Goal: Task Accomplishment & Management: Complete application form

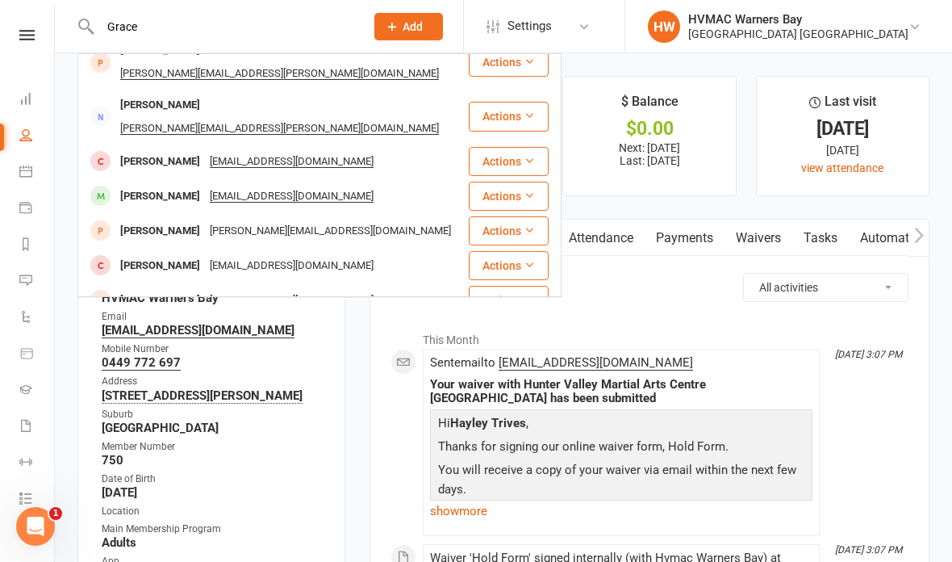
scroll to position [132, 0]
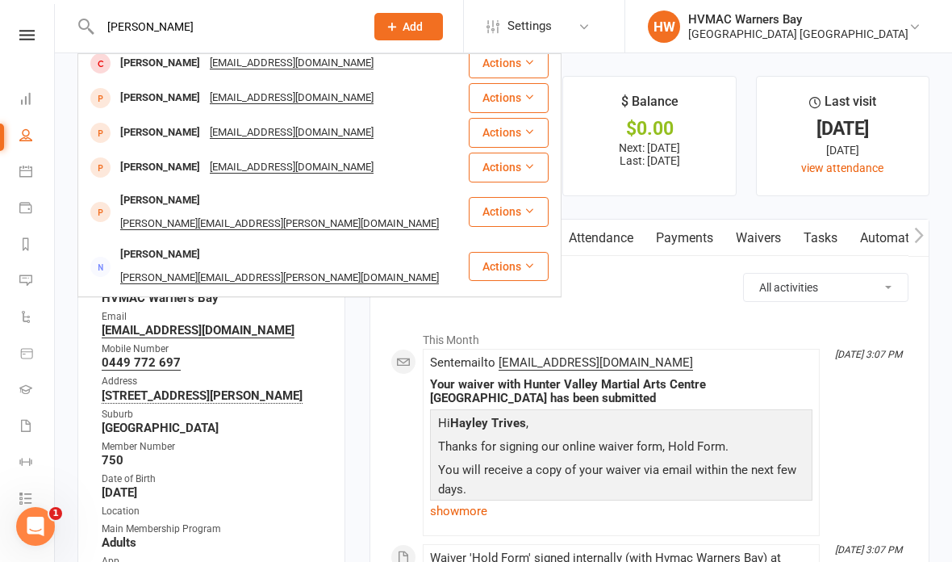
type input "Grace mahaffey"
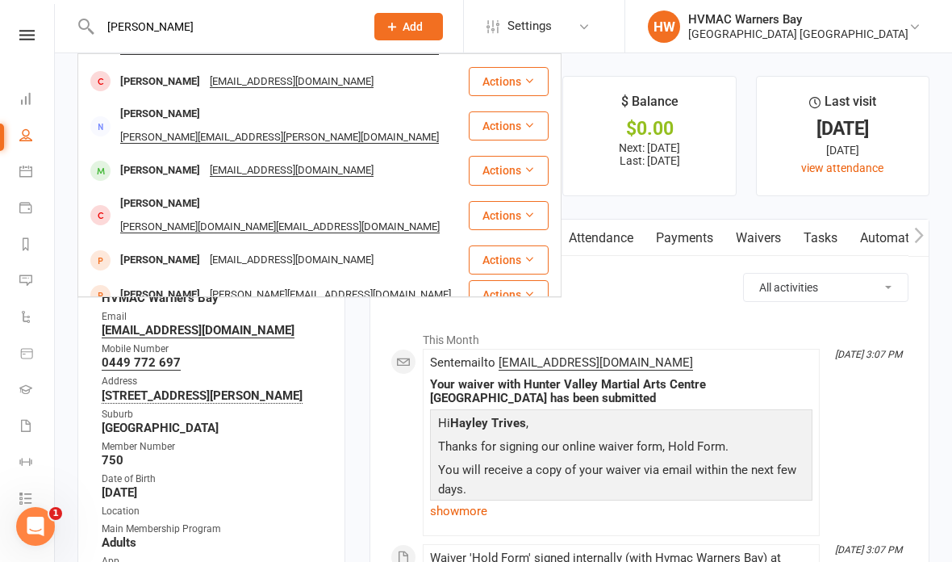
scroll to position [319, 0]
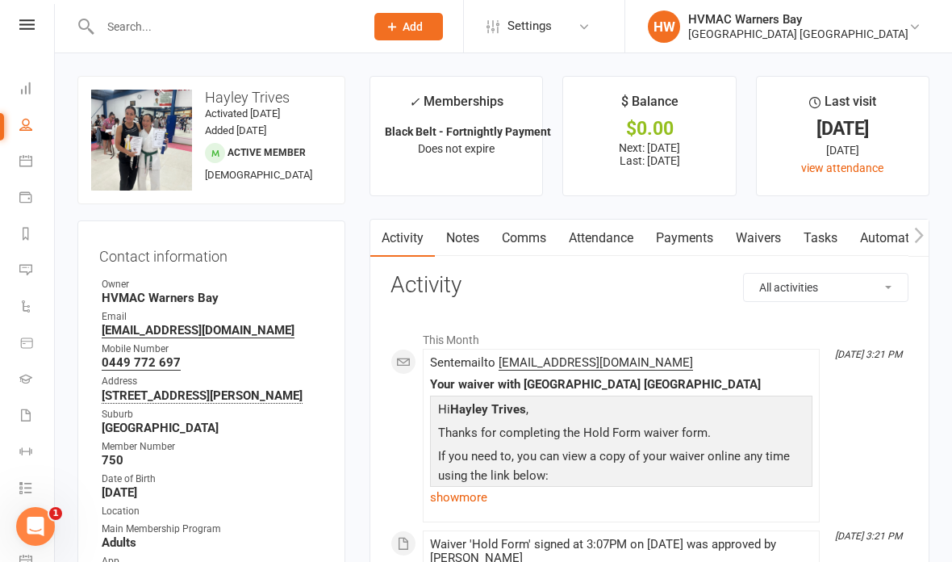
scroll to position [12, 0]
click at [43, 10] on nav "Clubworx Dashboard People Calendar Payments Reports Messages Automations Produc…" at bounding box center [27, 285] width 55 height 562
click at [31, 19] on icon at bounding box center [26, 23] width 15 height 10
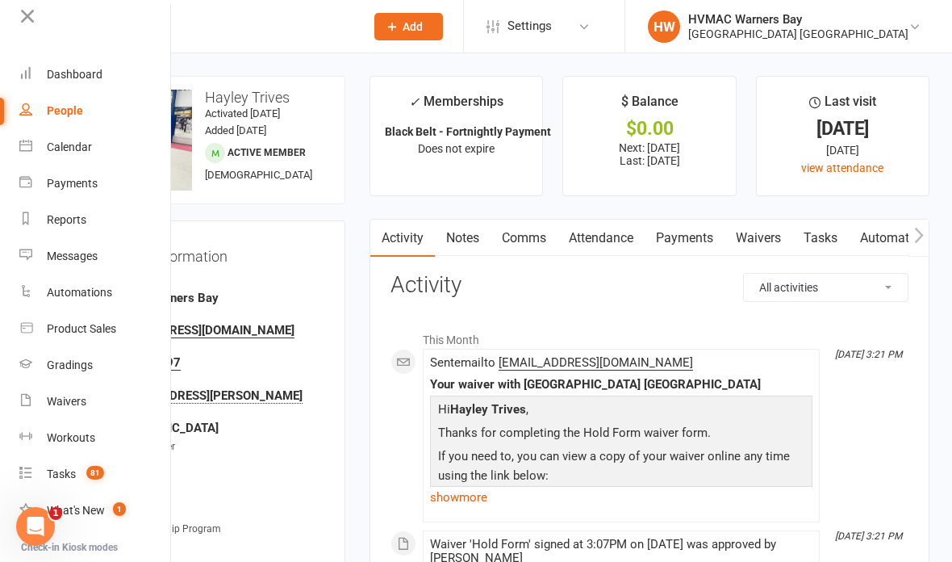
click at [90, 149] on div "Calendar" at bounding box center [69, 146] width 45 height 13
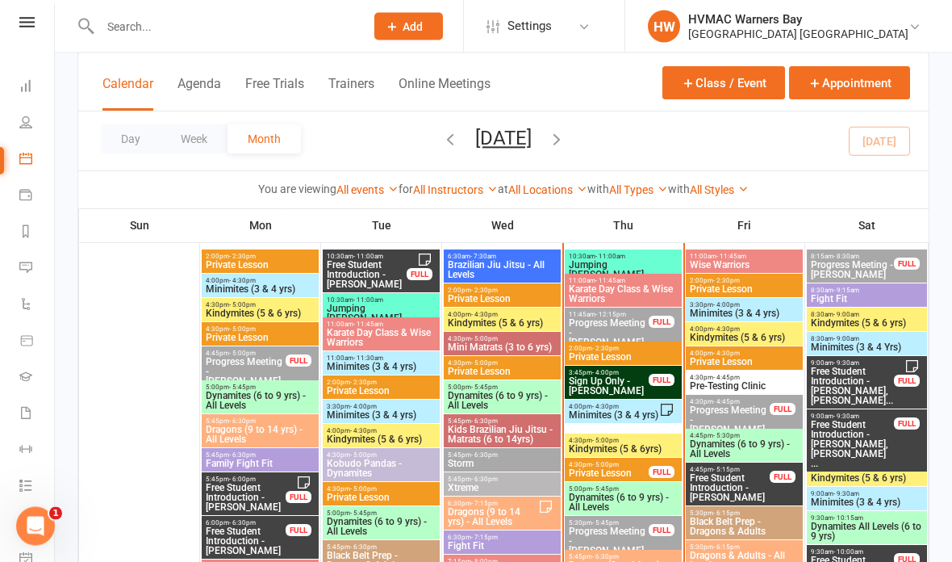
scroll to position [683, 0]
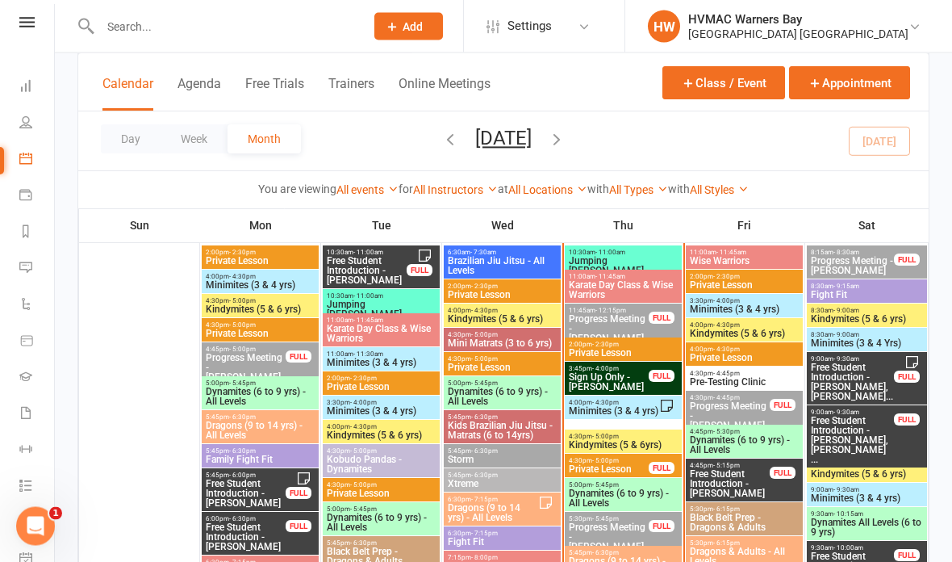
click at [642, 369] on span "3:45pm - 4:00pm" at bounding box center [608, 368] width 81 height 7
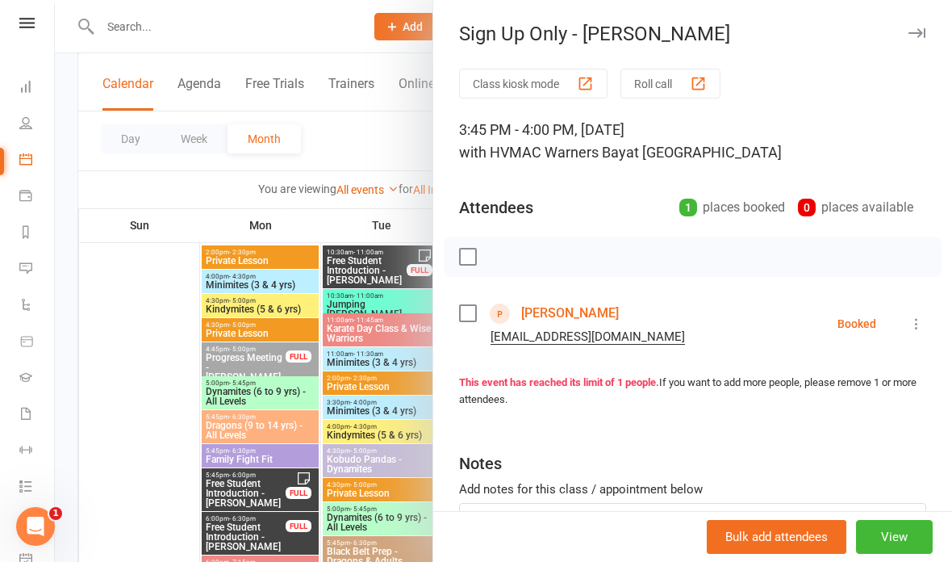
click at [594, 301] on link "[PERSON_NAME]" at bounding box center [570, 313] width 98 height 26
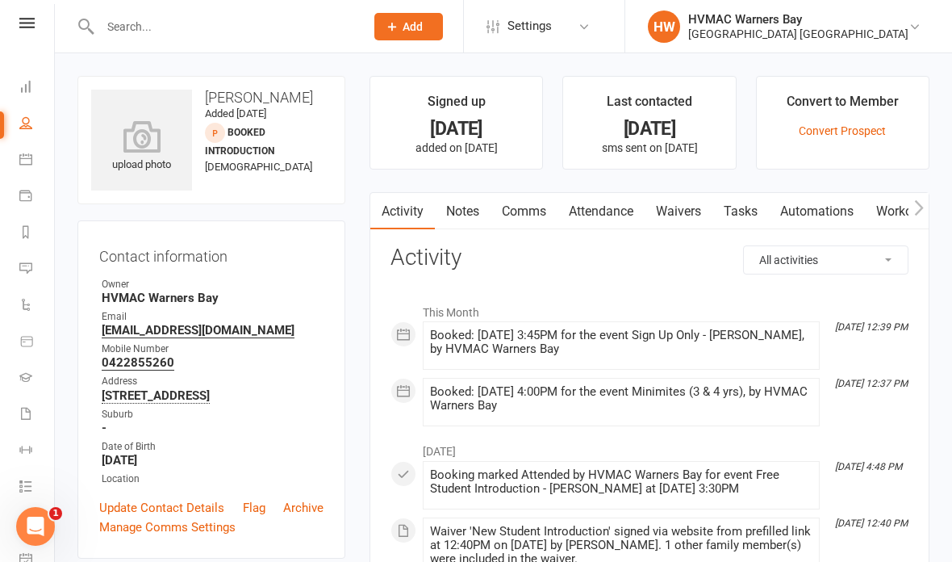
click at [457, 211] on link "Notes" at bounding box center [463, 211] width 56 height 37
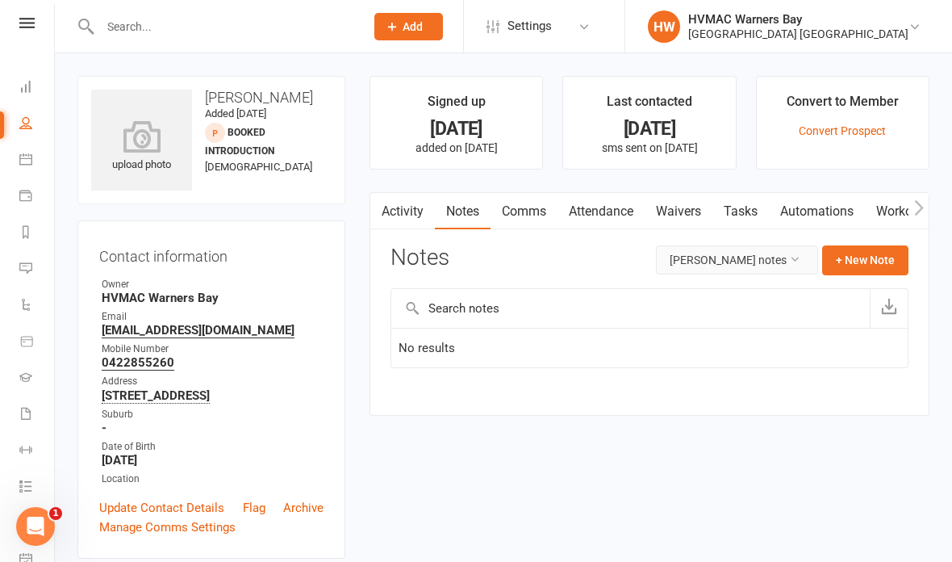
click at [775, 248] on button "[PERSON_NAME] notes" at bounding box center [737, 259] width 162 height 29
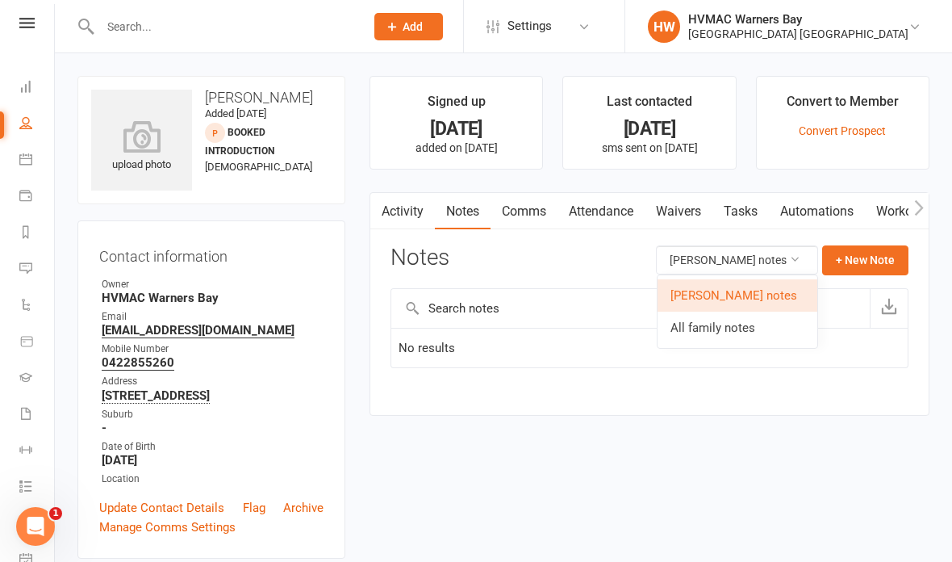
click at [751, 329] on link "All family notes" at bounding box center [738, 327] width 160 height 32
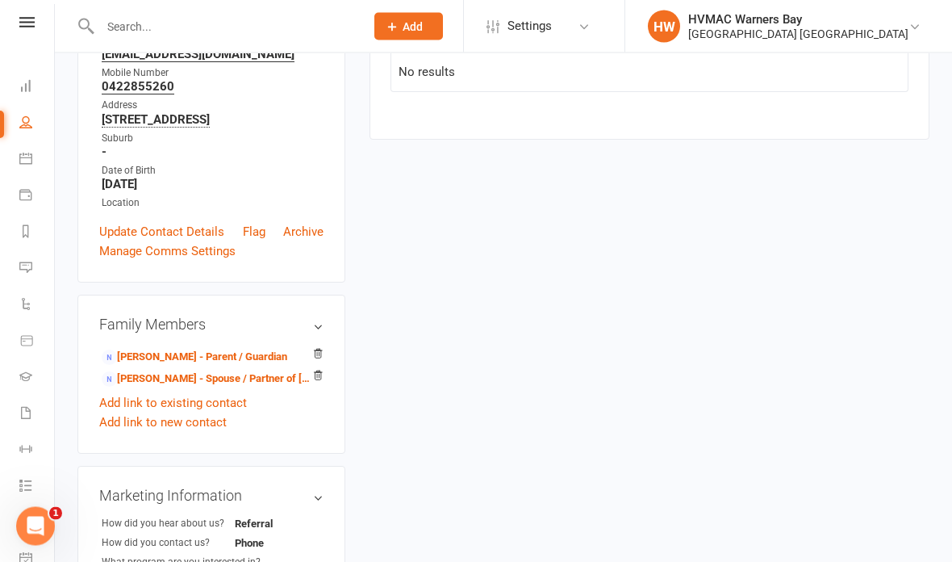
scroll to position [277, 0]
click at [201, 357] on link "[PERSON_NAME] - Parent / Guardian" at bounding box center [195, 356] width 186 height 17
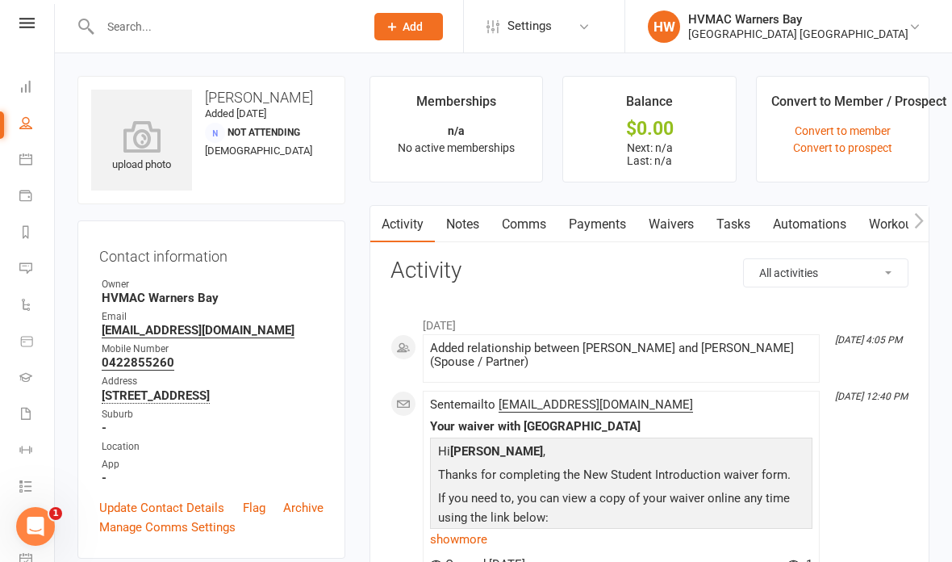
click at [683, 239] on link "Waivers" at bounding box center [671, 224] width 68 height 37
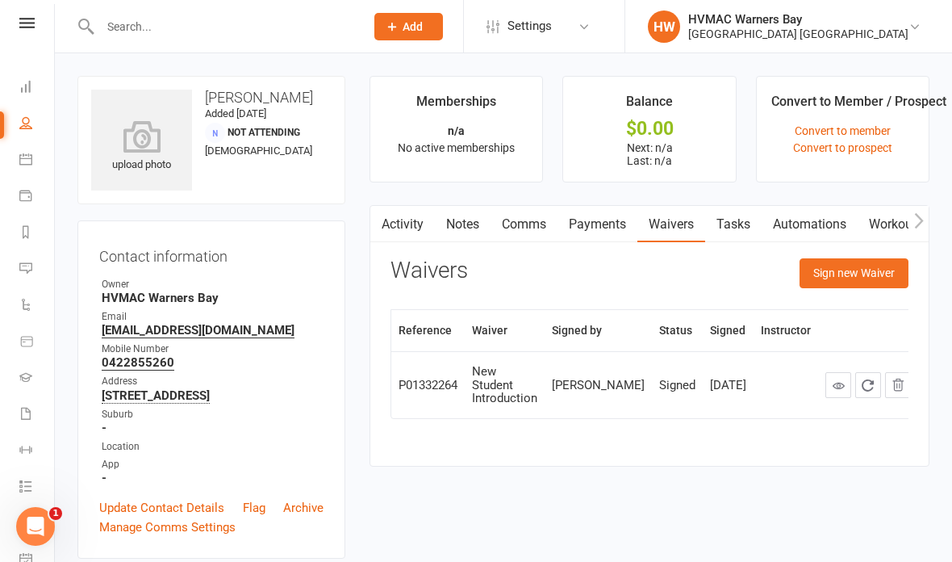
click at [853, 280] on button "Sign new Waiver" at bounding box center [853, 272] width 109 height 29
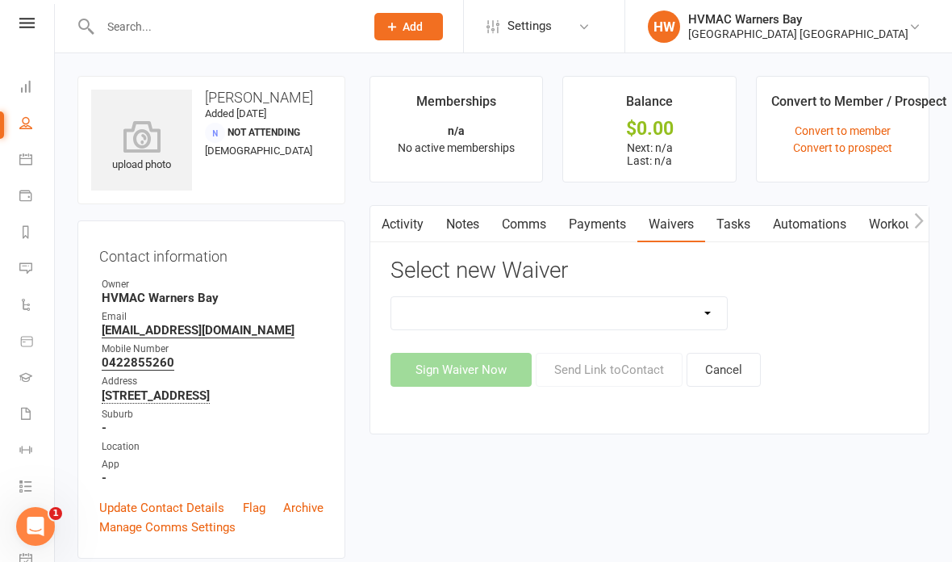
click at [703, 324] on select "Cancellation Form Cancellation Form - Kinder Kicks Fitness Challenge Goals Asse…" at bounding box center [559, 313] width 336 height 32
select select "6007"
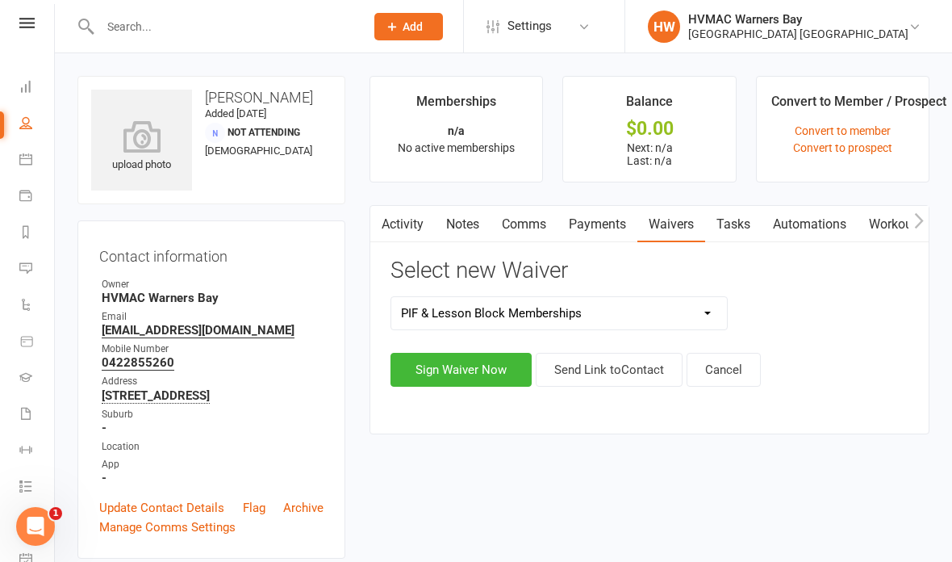
click at [457, 360] on button "Sign Waiver Now" at bounding box center [460, 370] width 141 height 34
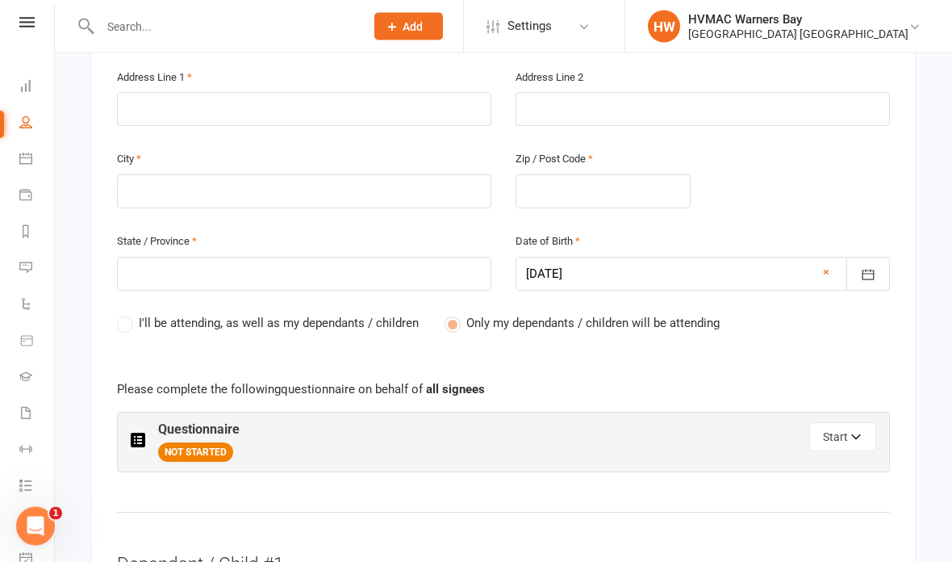
scroll to position [650, 0]
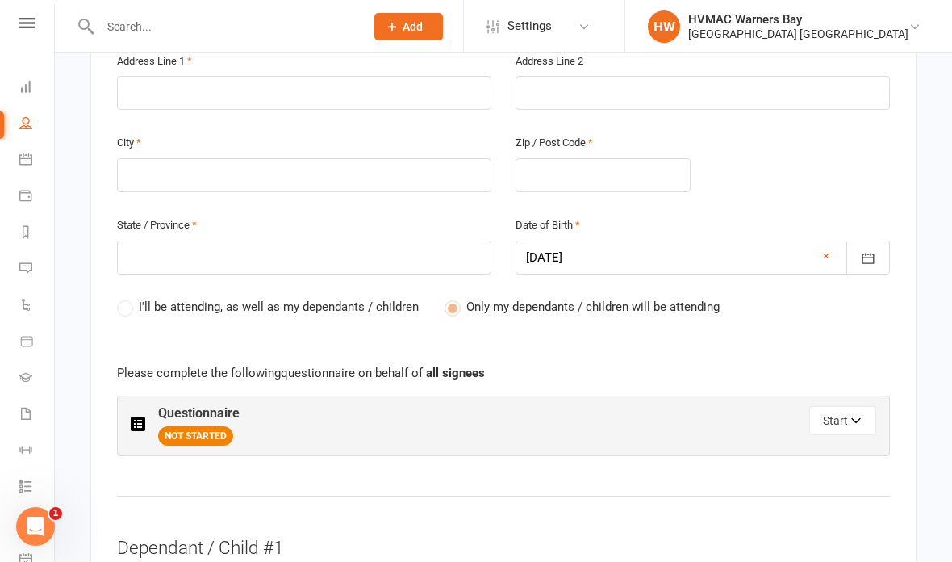
click at [845, 415] on button "Start" at bounding box center [842, 420] width 67 height 29
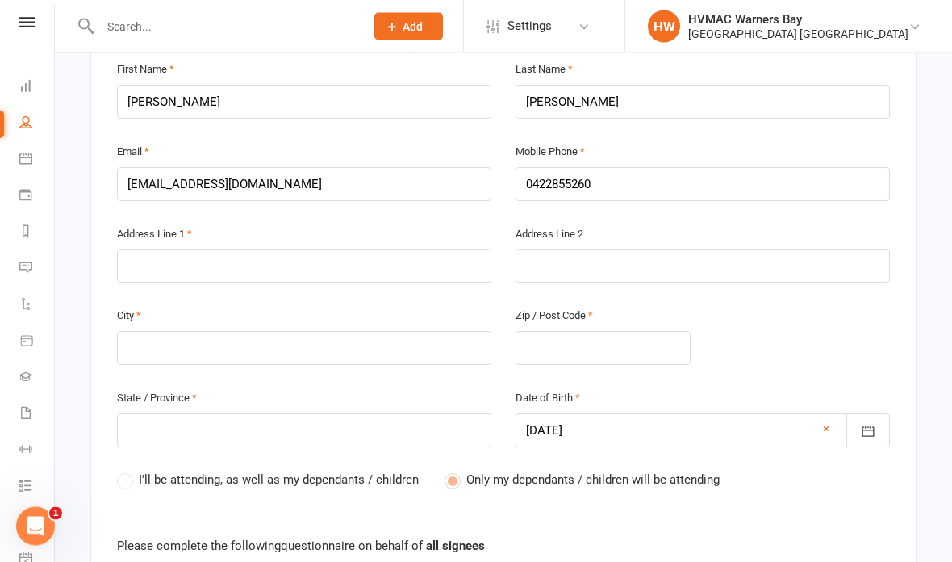
scroll to position [468, 0]
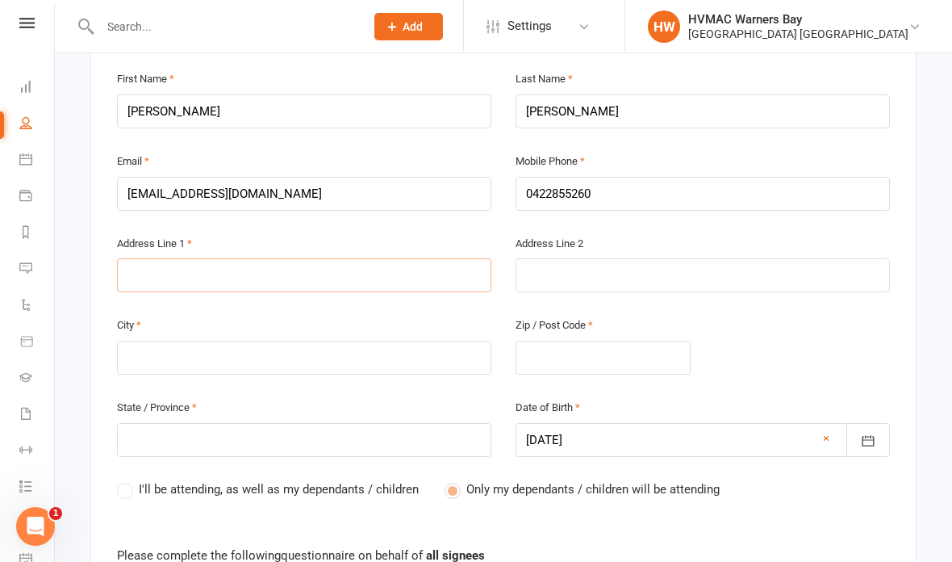
click at [147, 258] on input "text" at bounding box center [304, 275] width 374 height 34
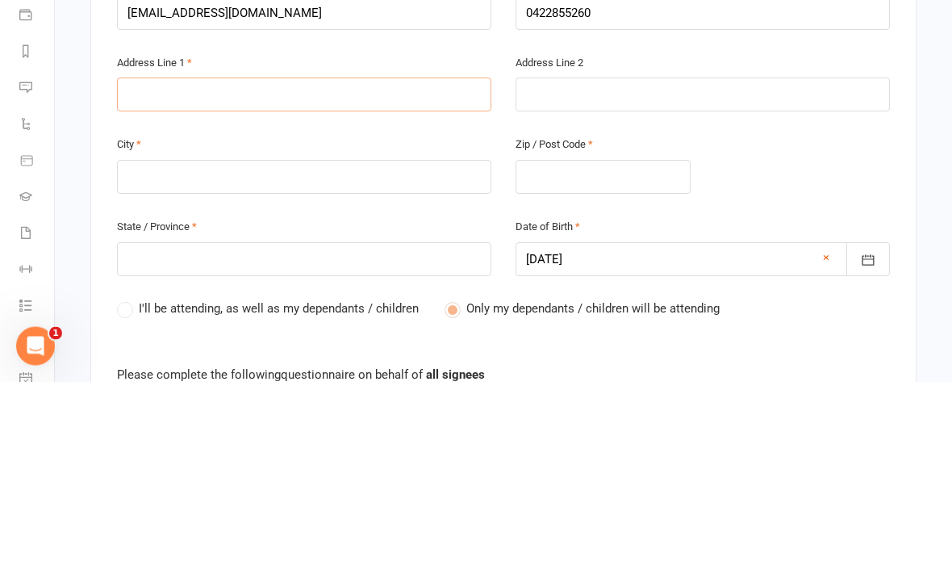
type input "9"
type input "9 L"
type input "9 LI"
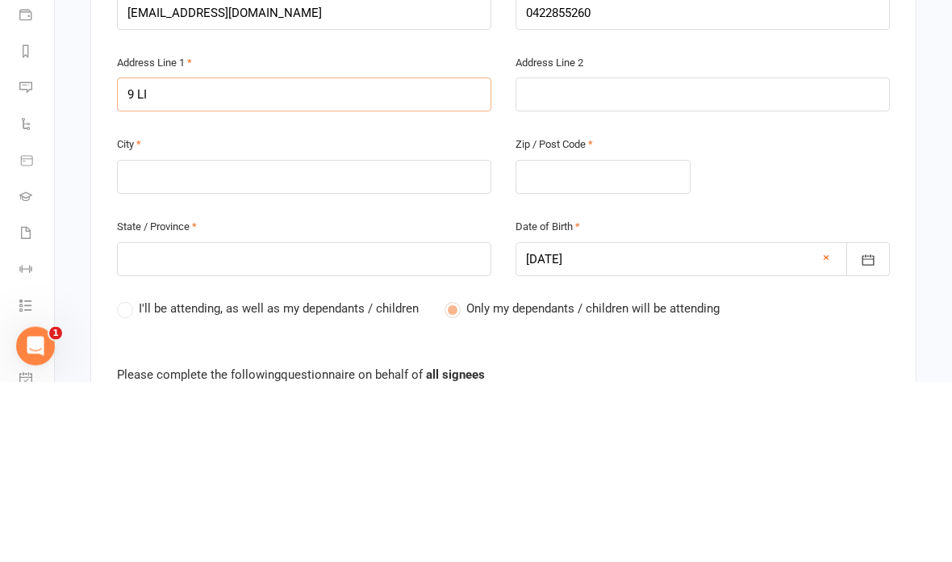
type input "9 LI"
type input "9 LIN"
type input "9 [PERSON_NAME]"
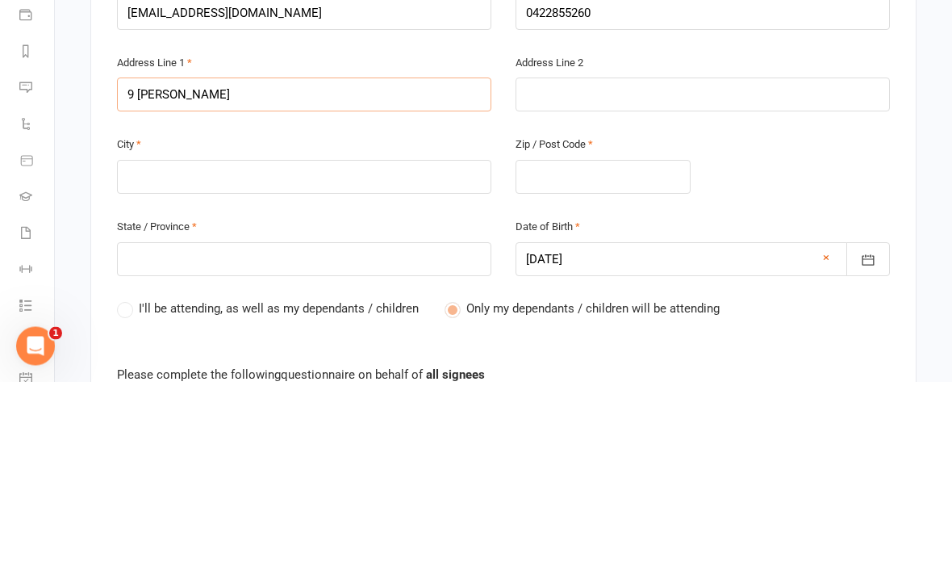
type input "9 LINDS"
type input "9 LINDSA"
type input "9 [PERSON_NAME]"
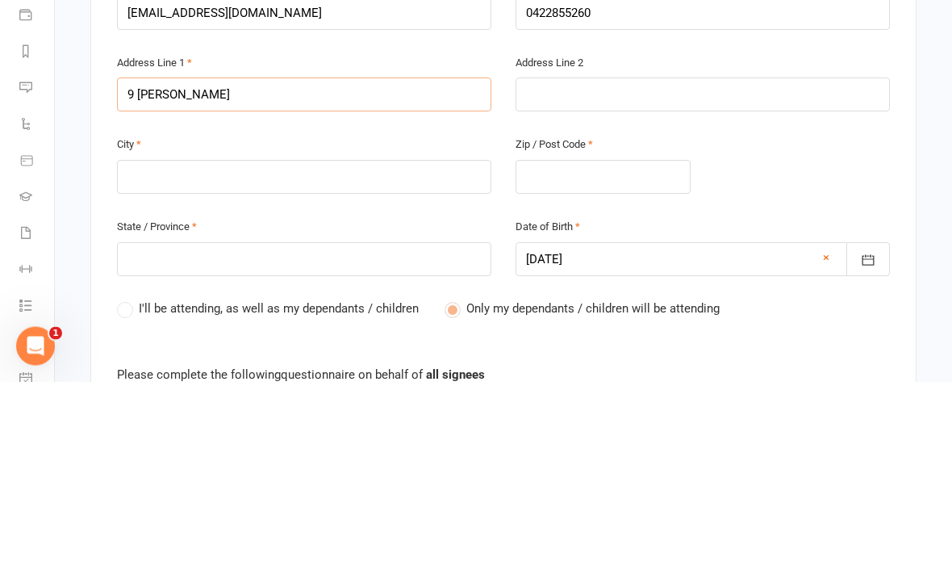
type input "9 [PERSON_NAME]"
type input "[STREET_ADDRESS]"
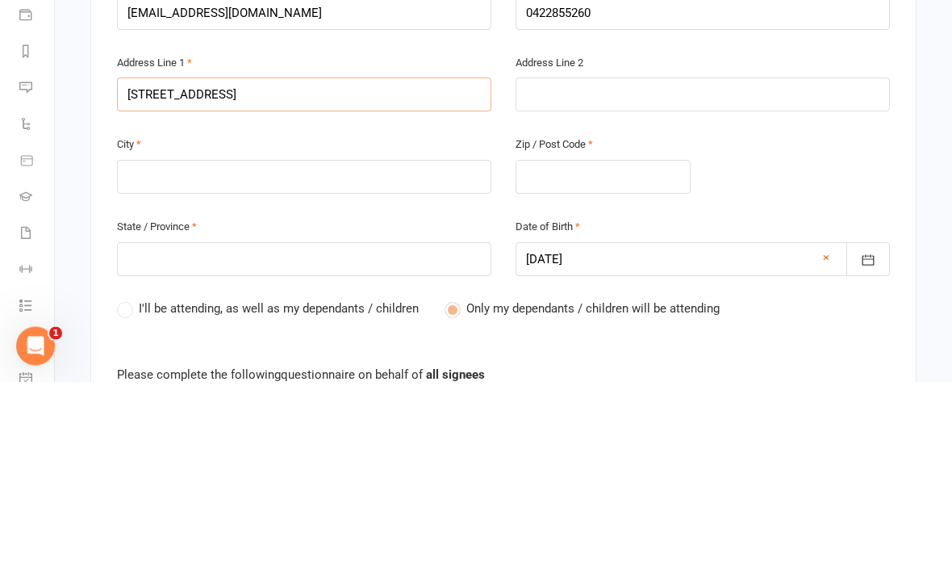
type input "[STREET_ADDRESS]"
click at [336, 340] on input "text" at bounding box center [304, 357] width 374 height 34
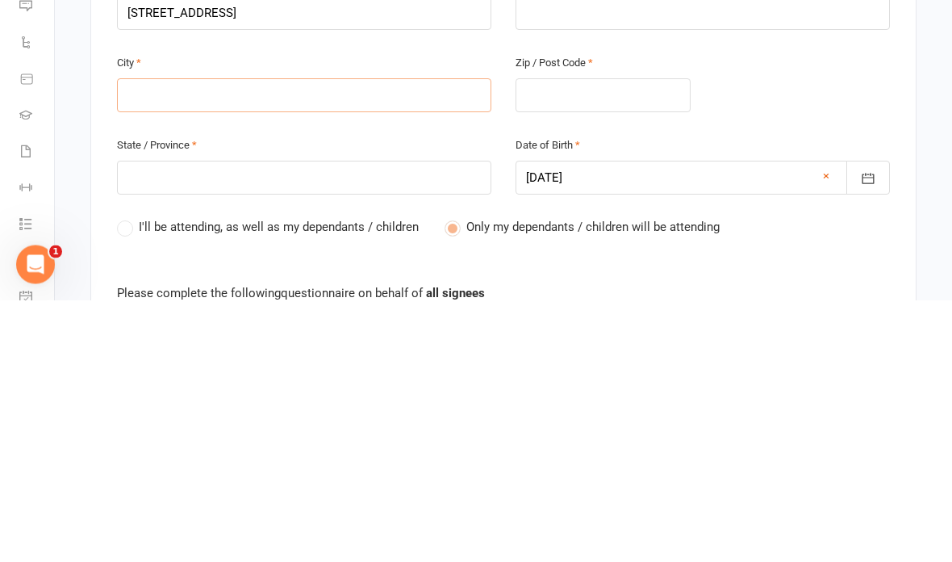
type input "V"
type input "Va"
type input "Vak"
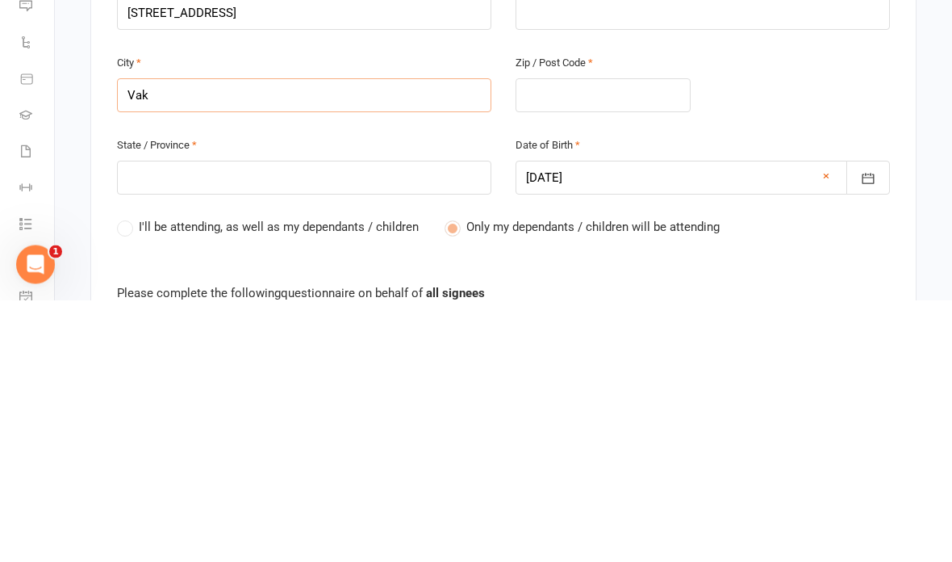
type input "Vak"
type input "Vake"
type input "Vaken"
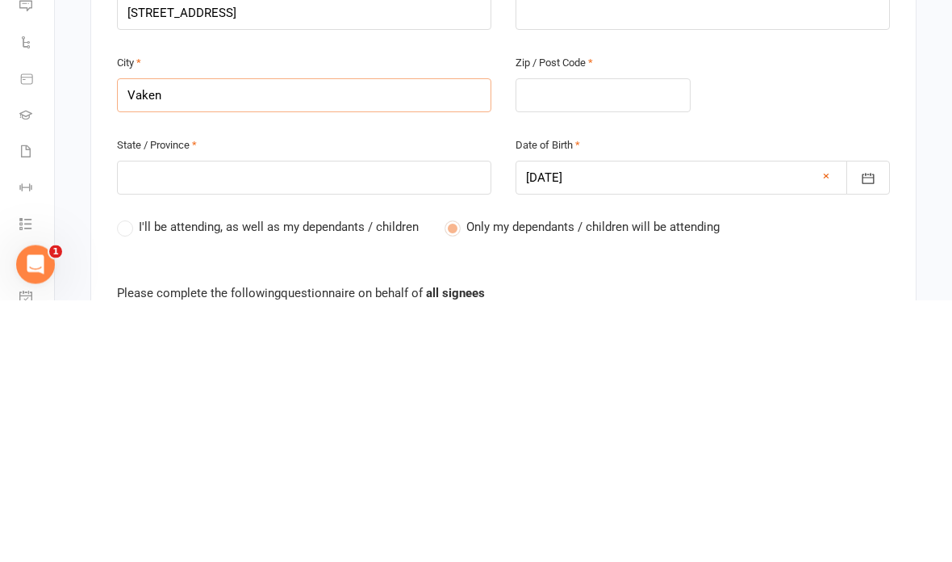
type input "Vakent"
type input "Vakenti"
type input "Vakentin"
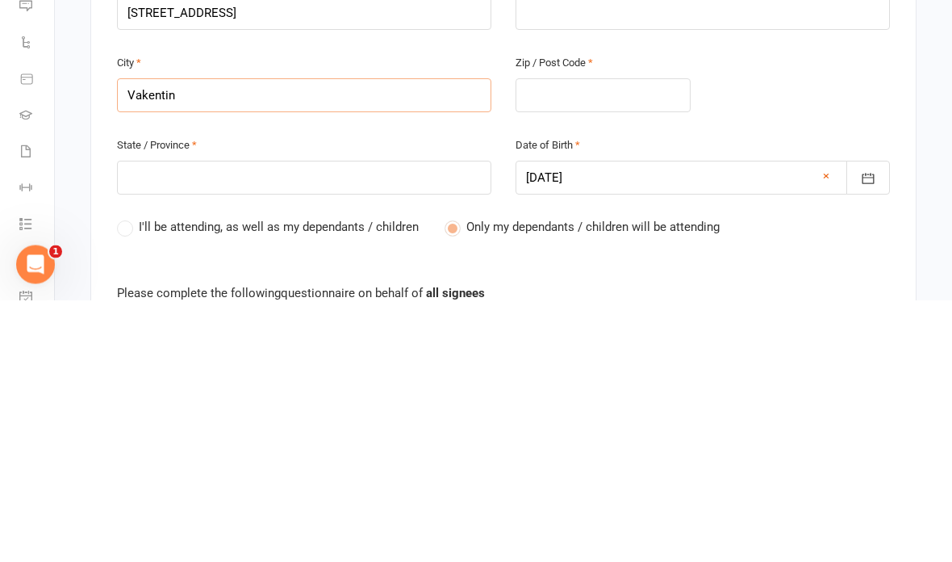
type input "Vakentin"
type input "Vakentine"
type input "Vakentin"
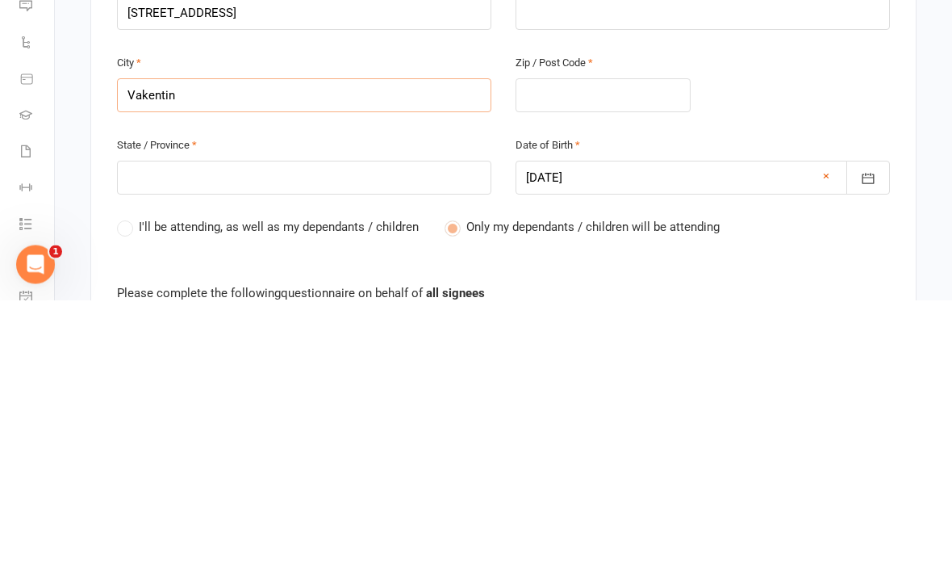
type input "Vakenti"
type input "Vakent"
type input "Vaken"
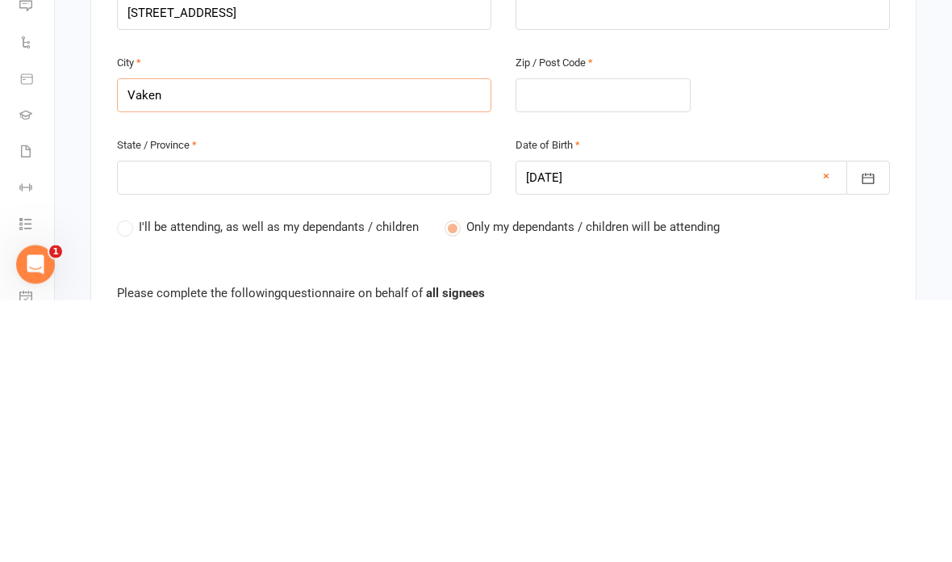
type input "Vaken"
type input "Vake"
type input "Vak"
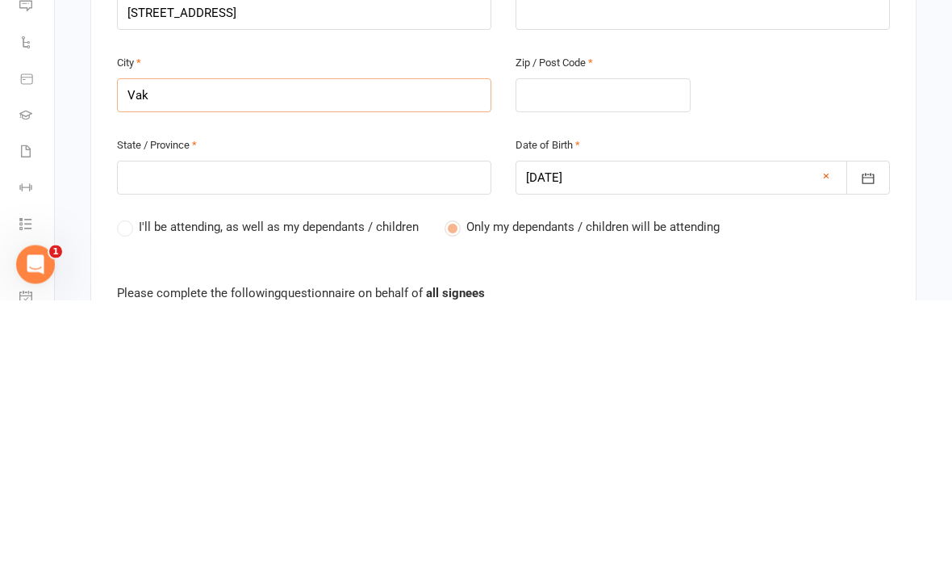
type input "Va"
type input "Val"
type input "Vala"
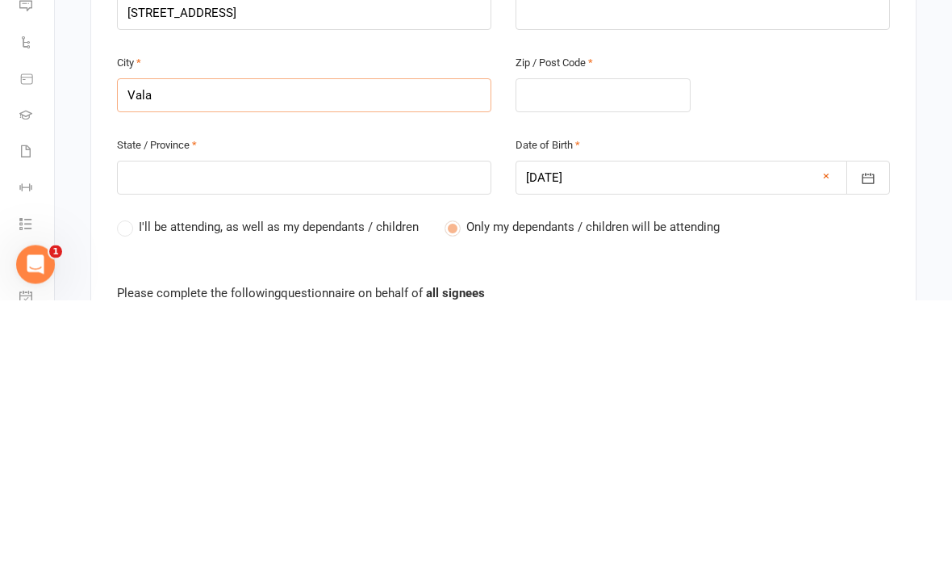
type input "Vala"
type input "Valae"
type input "Valaen"
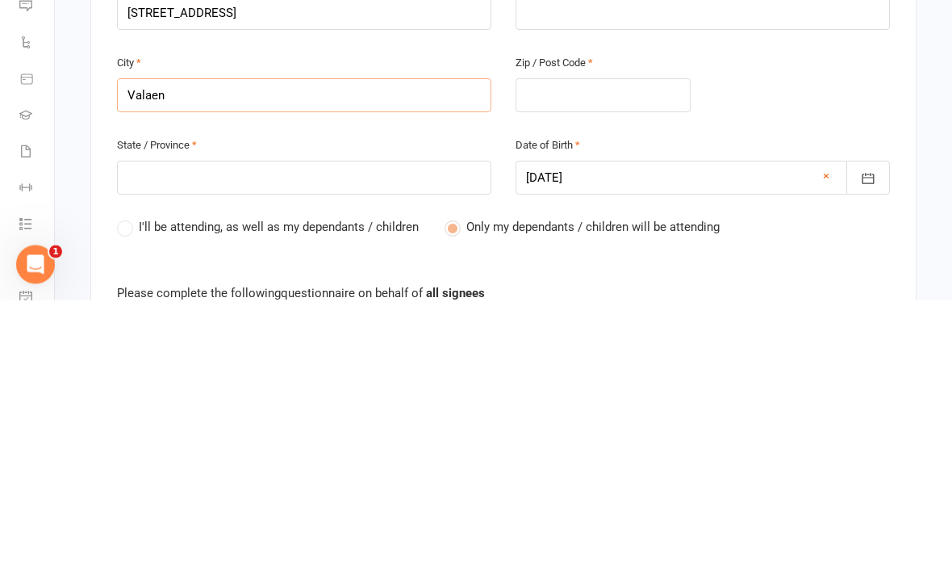
type input "Valaent"
type input "Valaenti"
type input "Valaentin"
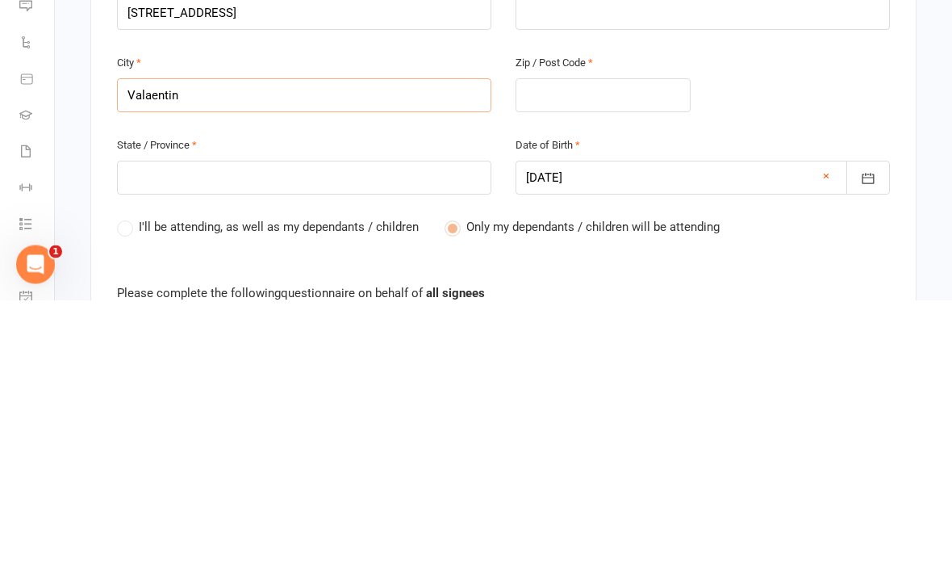
type input "Valaentin"
type input "Valaentine"
click at [620, 340] on input "text" at bounding box center [603, 357] width 175 height 34
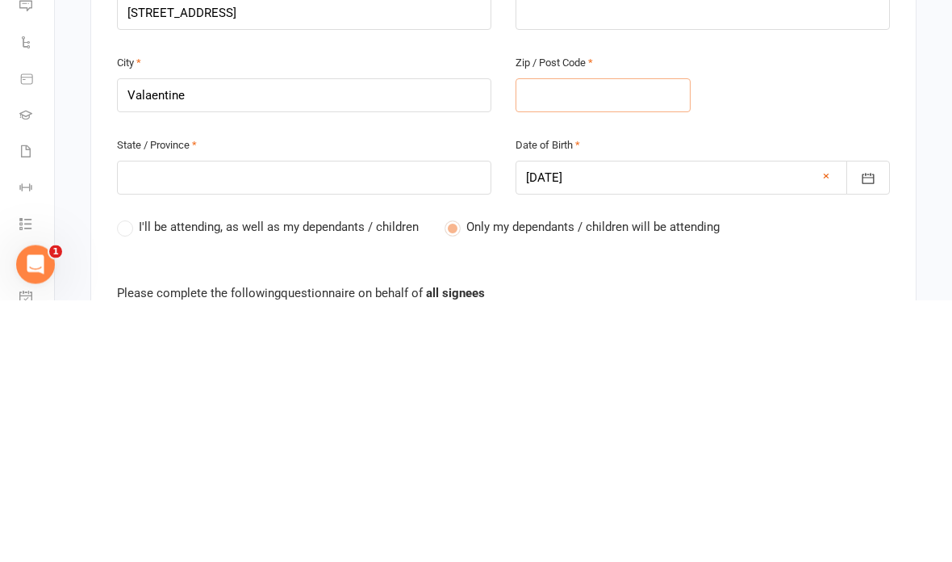
type input "2"
type input "22"
type input "228"
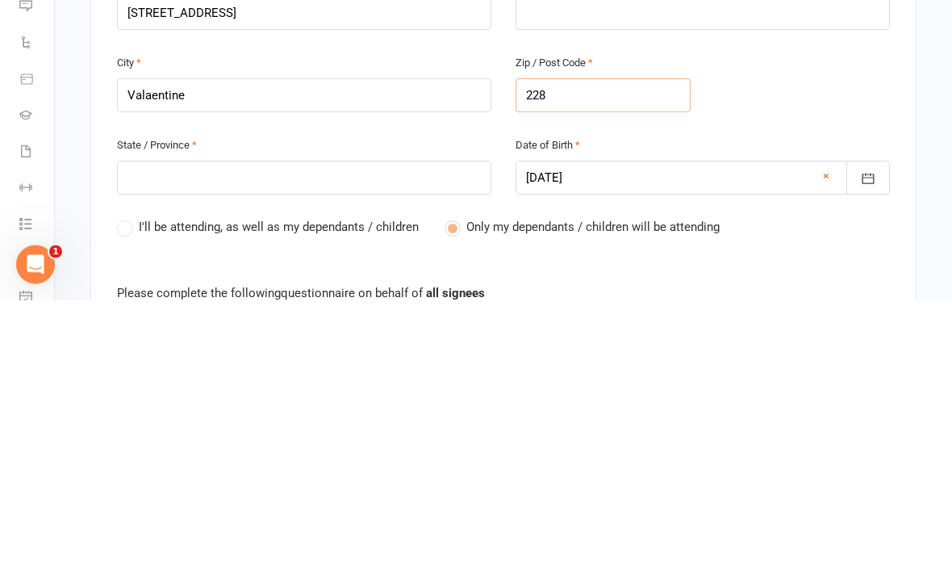
type input "228"
type input "2280"
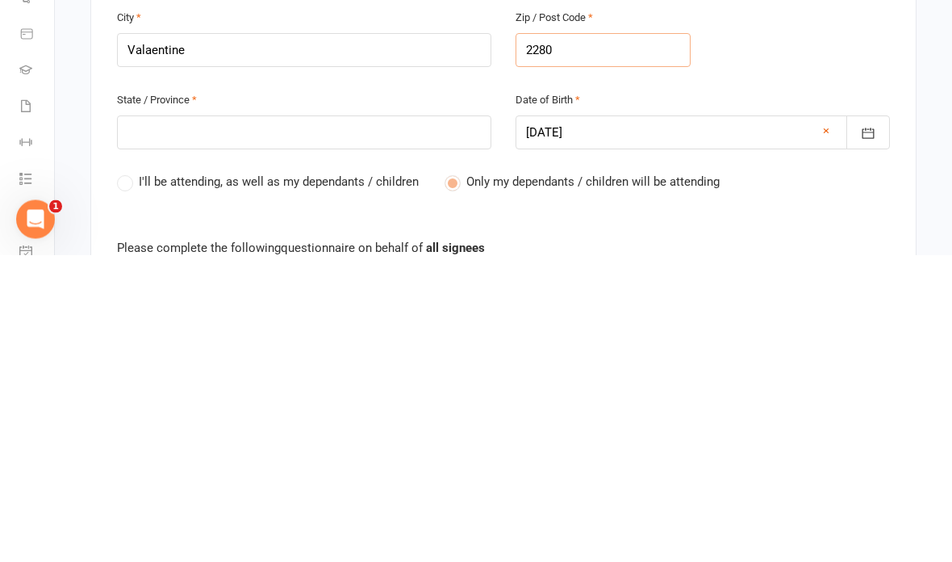
type input "2280"
click at [386, 423] on input "text" at bounding box center [304, 440] width 374 height 34
type input "N"
type input "Ns"
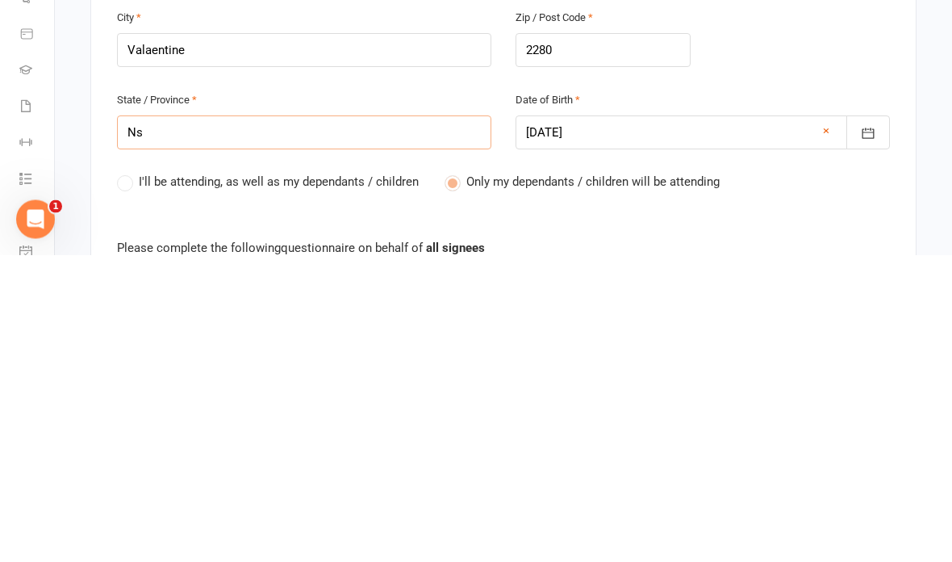
type input "Ns"
type input "Nsw"
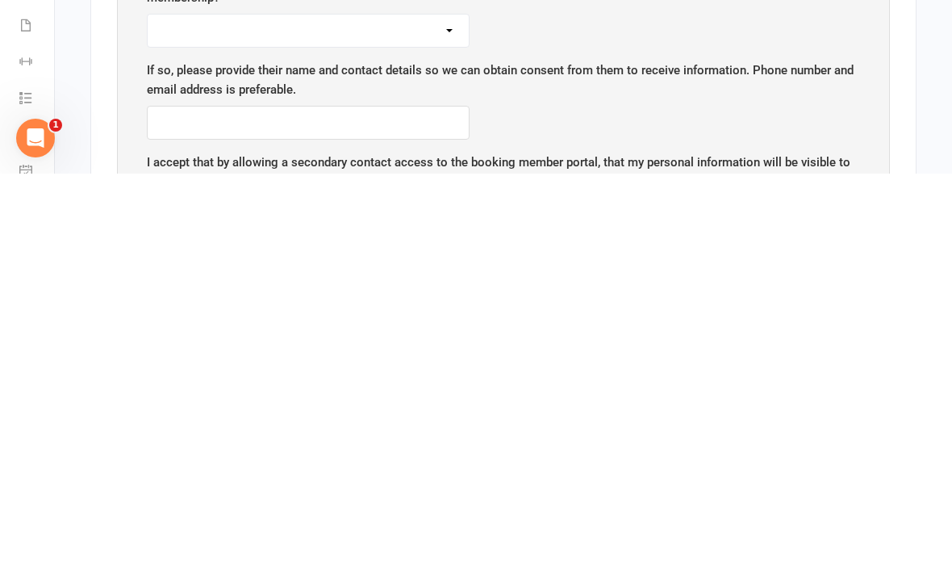
scroll to position [810, 0]
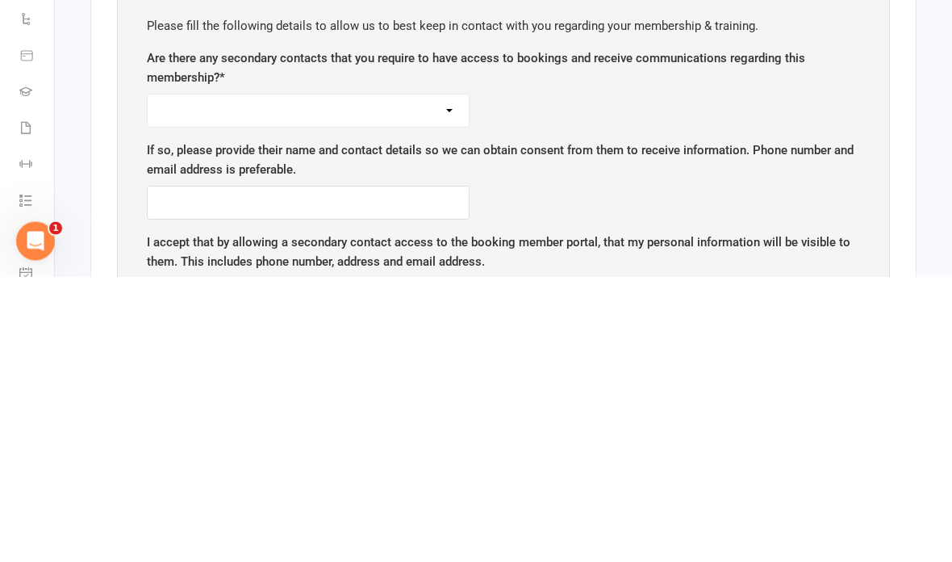
type input "Nsw"
click at [386, 380] on select "Yes No" at bounding box center [308, 396] width 321 height 32
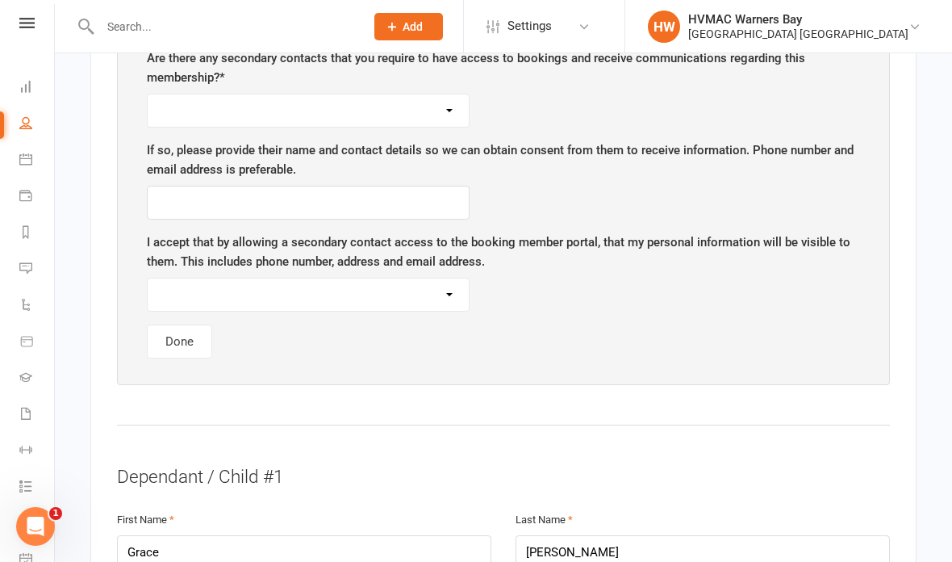
select select "No"
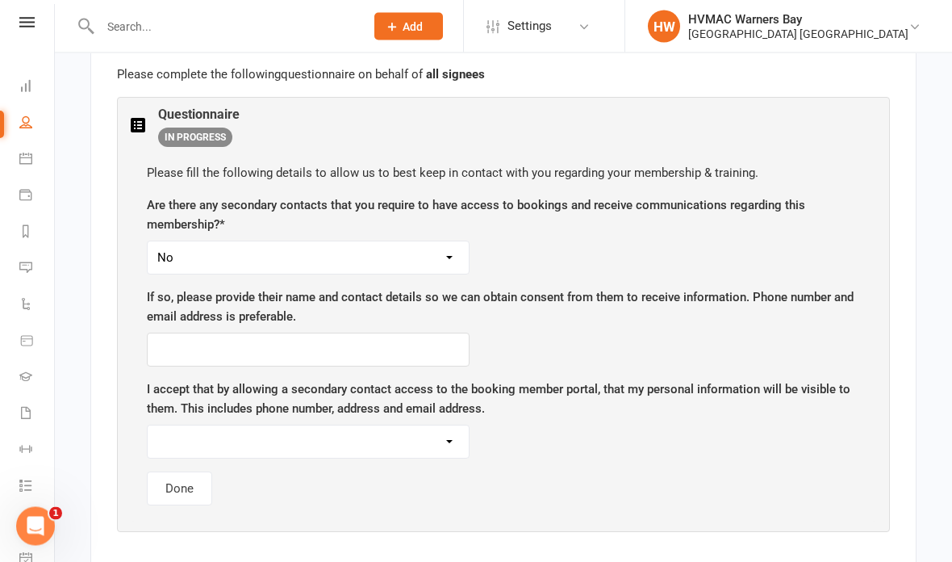
scroll to position [949, 0]
click at [336, 431] on select "Yes No" at bounding box center [308, 441] width 321 height 32
select select "No"
click at [181, 482] on button "Done" at bounding box center [179, 487] width 65 height 34
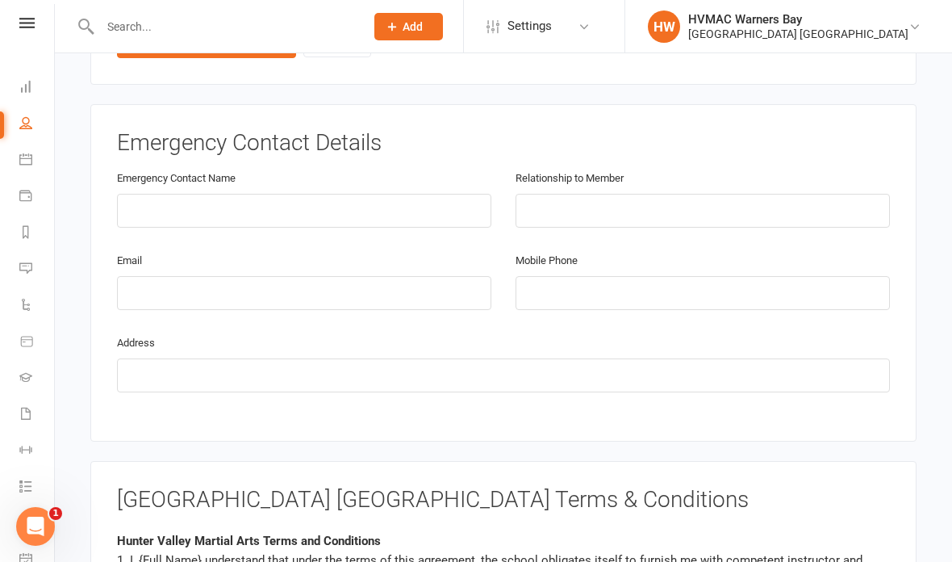
scroll to position [1621, 0]
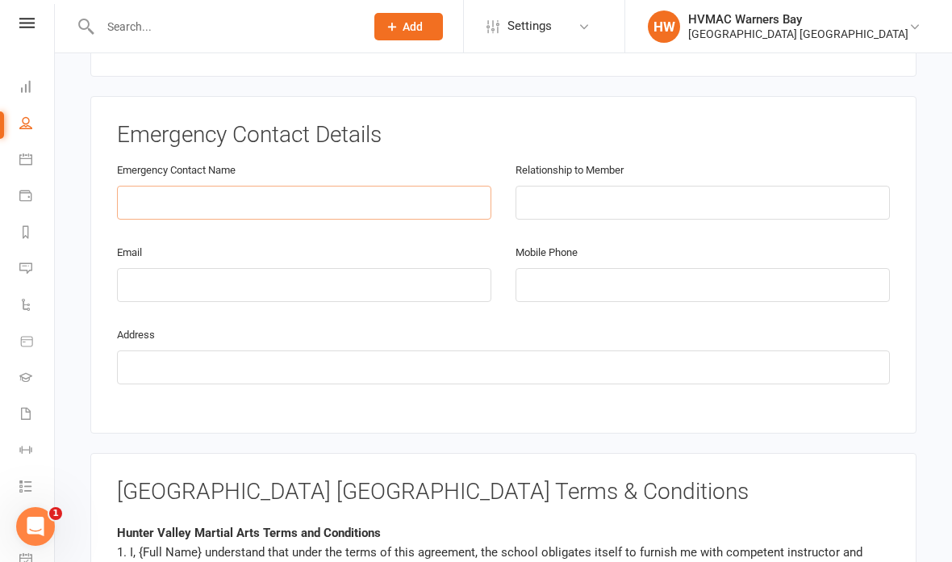
click at [170, 194] on input "text" at bounding box center [304, 203] width 374 height 34
type input "[PERSON_NAME]"
click at [611, 197] on input "text" at bounding box center [703, 203] width 374 height 34
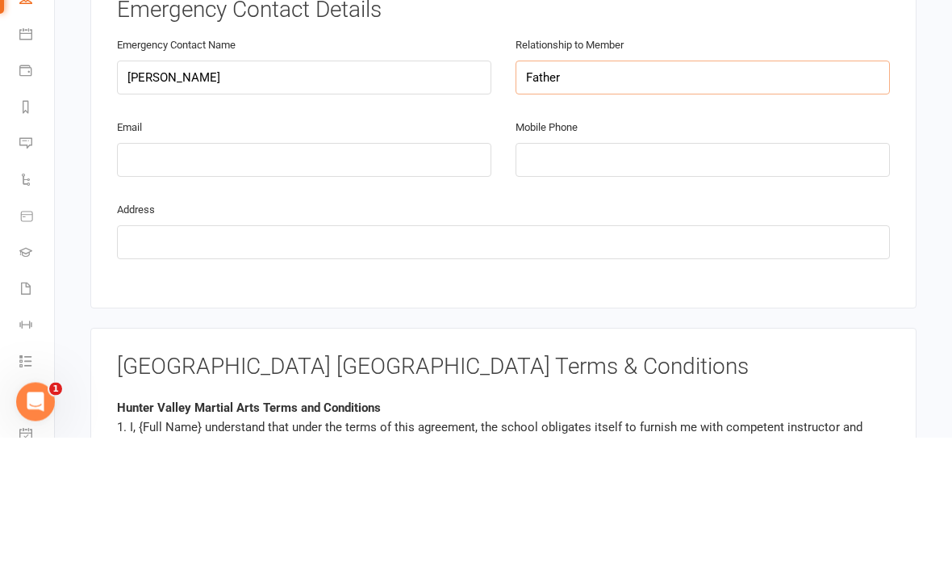
type input "Father"
click at [156, 186] on input "[PERSON_NAME]" at bounding box center [304, 203] width 374 height 34
type input "[PERSON_NAME]"
click at [308, 268] on input "email" at bounding box center [304, 285] width 374 height 34
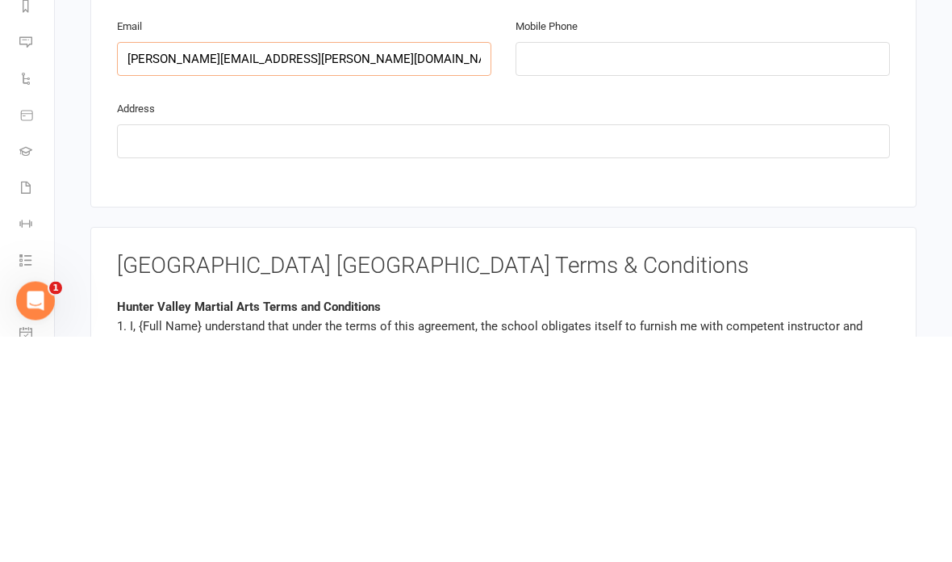
type input "[PERSON_NAME][EMAIL_ADDRESS][PERSON_NAME][DOMAIN_NAME]"
click at [525, 350] on input "text" at bounding box center [503, 367] width 773 height 34
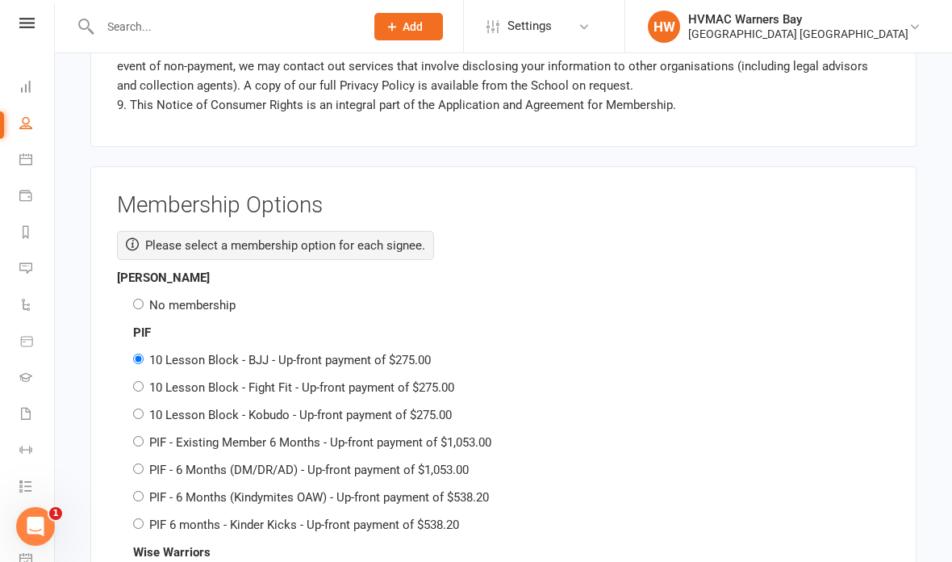
scroll to position [2450, 0]
type input "As above"
click at [138, 298] on input "No membership" at bounding box center [138, 303] width 10 height 10
radio input "true"
radio input "false"
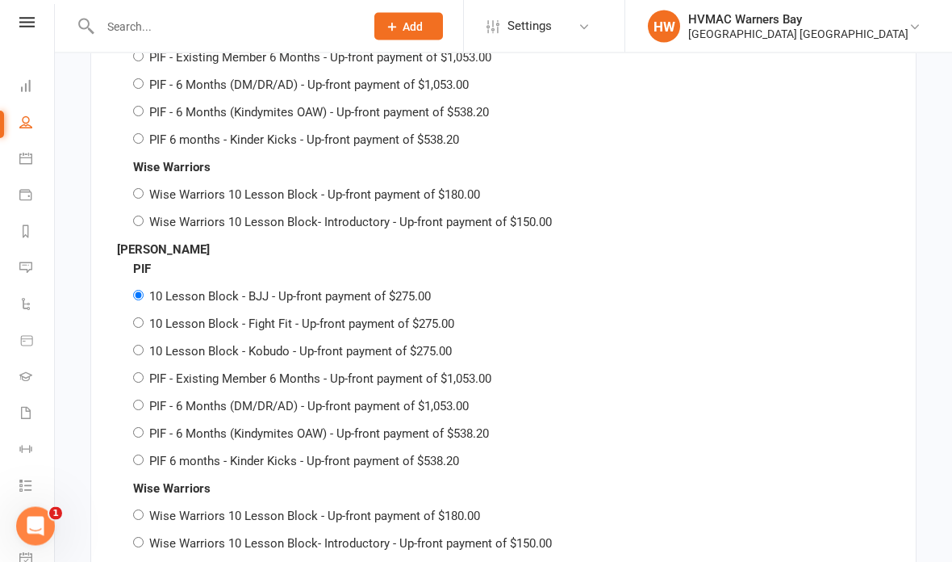
scroll to position [2835, 0]
click at [337, 289] on label "10 Lesson Block - BJJ - Up-front payment of $275.00" at bounding box center [290, 296] width 282 height 15
click at [144, 290] on input "10 Lesson Block - BJJ - Up-front payment of $275.00" at bounding box center [138, 295] width 10 height 10
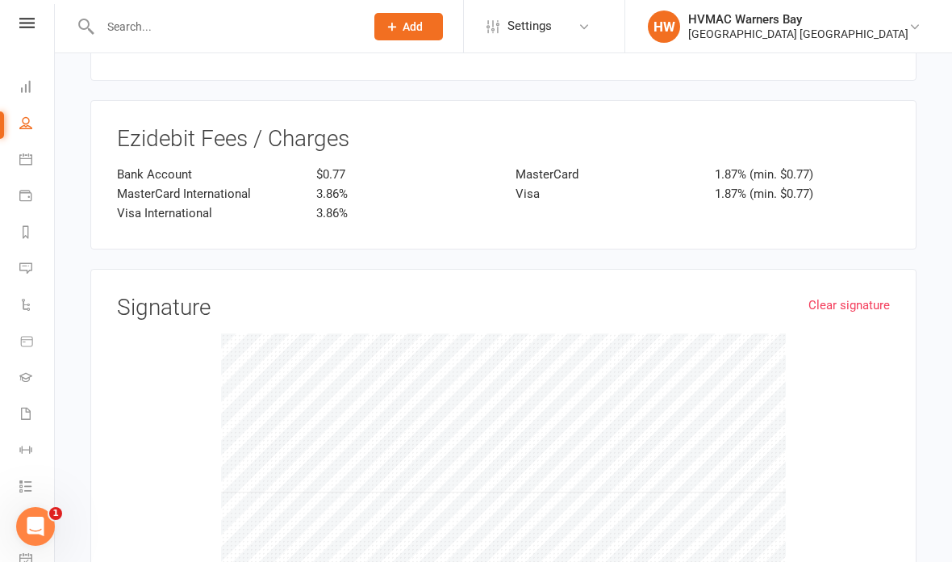
scroll to position [3600, 0]
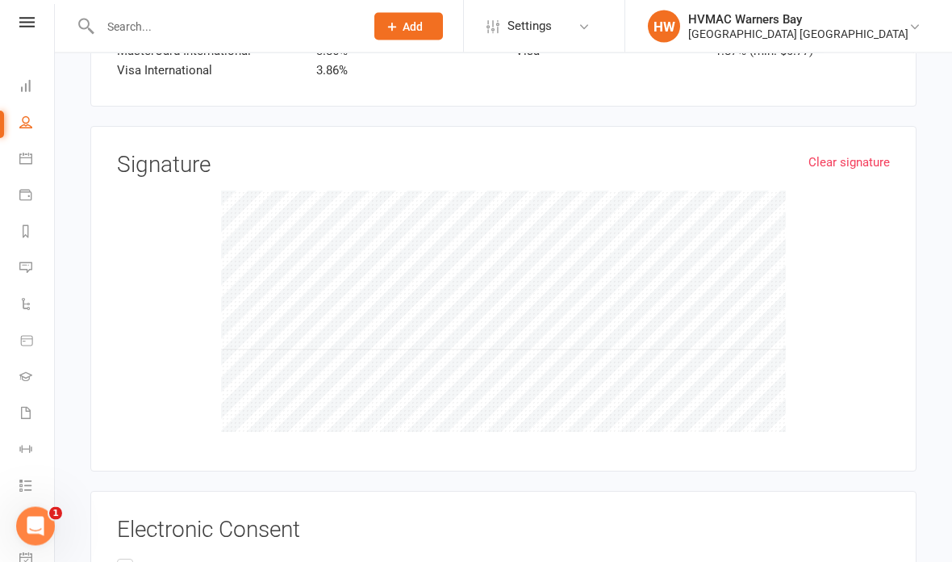
click at [127, 556] on input "I, [PERSON_NAME] , agree to the terms and conditions of this membership as stat…" at bounding box center [122, 556] width 10 height 0
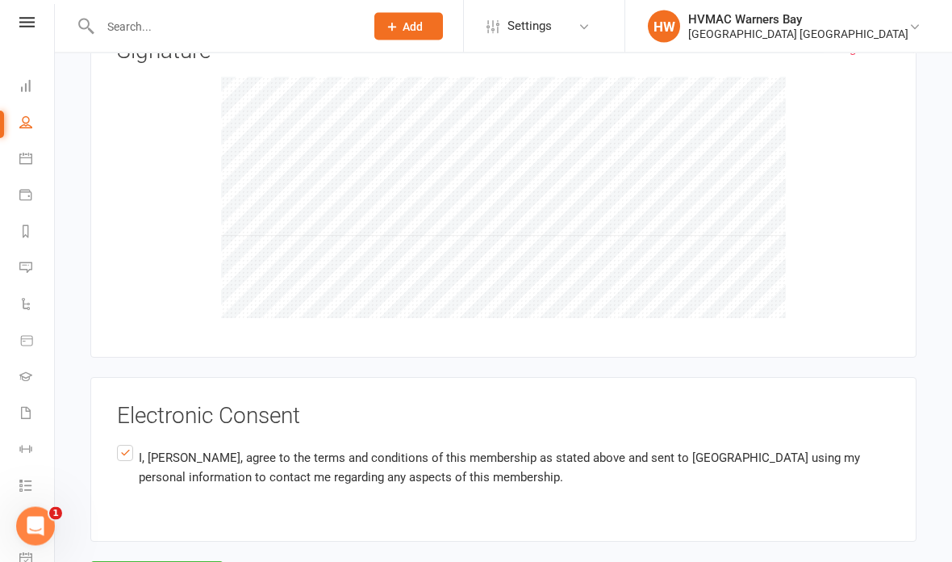
scroll to position [3835, 0]
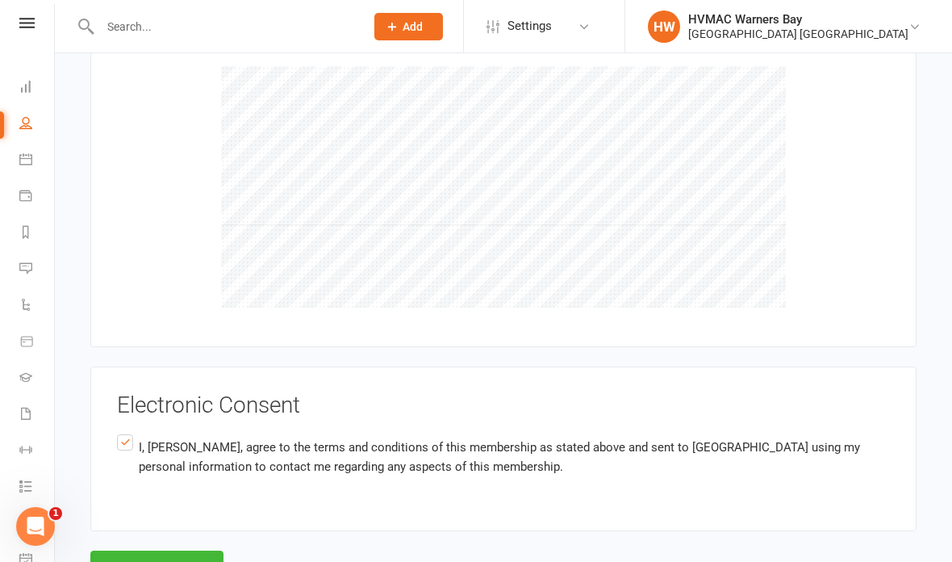
click at [170, 550] on button "Agree & Submit" at bounding box center [156, 567] width 133 height 34
